Goal: Complete application form

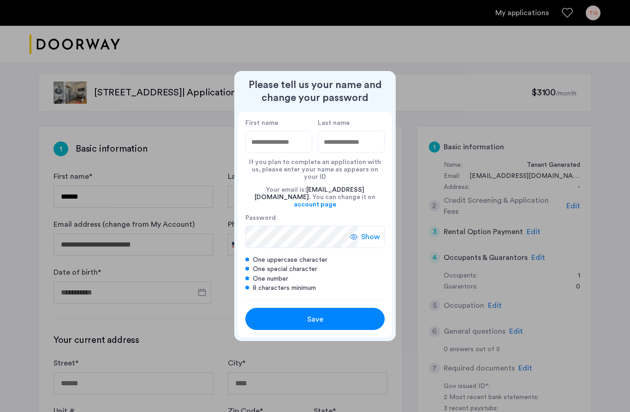
click at [268, 149] on input "First name" at bounding box center [278, 142] width 67 height 22
type input "***"
click at [338, 153] on input "Last name" at bounding box center [351, 142] width 67 height 22
type input "********"
